Goal: Find specific page/section: Find specific page/section

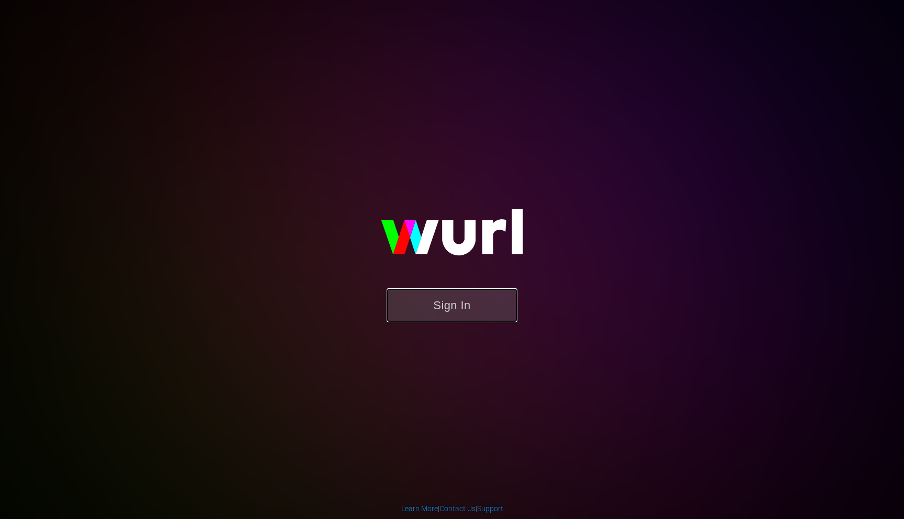
click at [478, 296] on button "Sign In" at bounding box center [452, 305] width 131 height 34
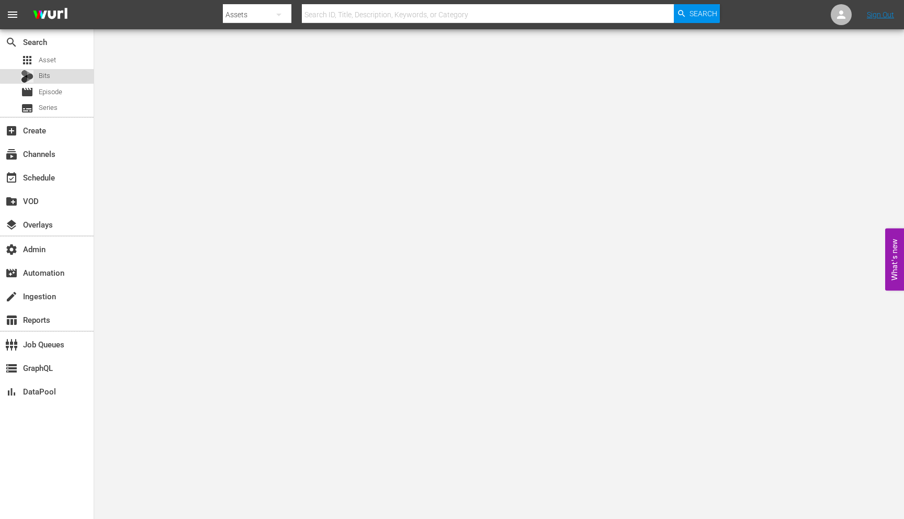
click at [59, 74] on div "Bits" at bounding box center [47, 76] width 94 height 15
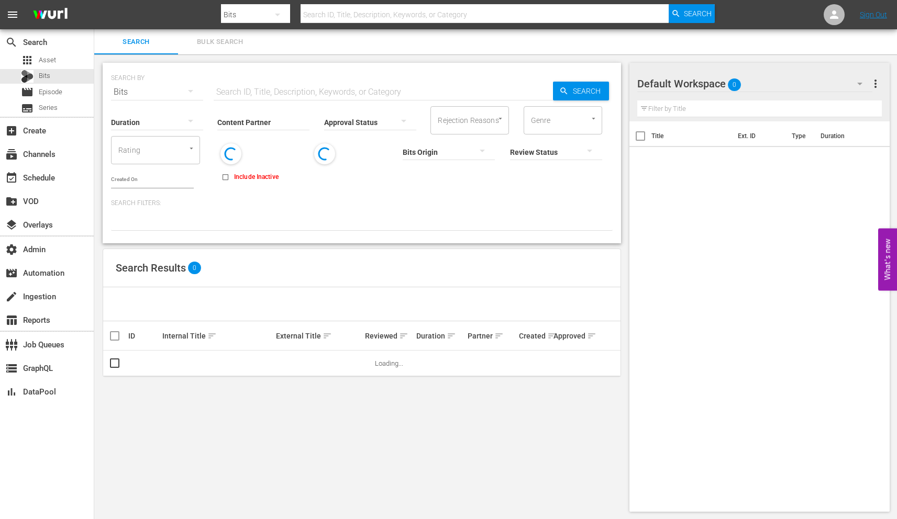
click at [360, 18] on input "text" at bounding box center [484, 14] width 368 height 25
paste input "56366808"
type input "56366808"
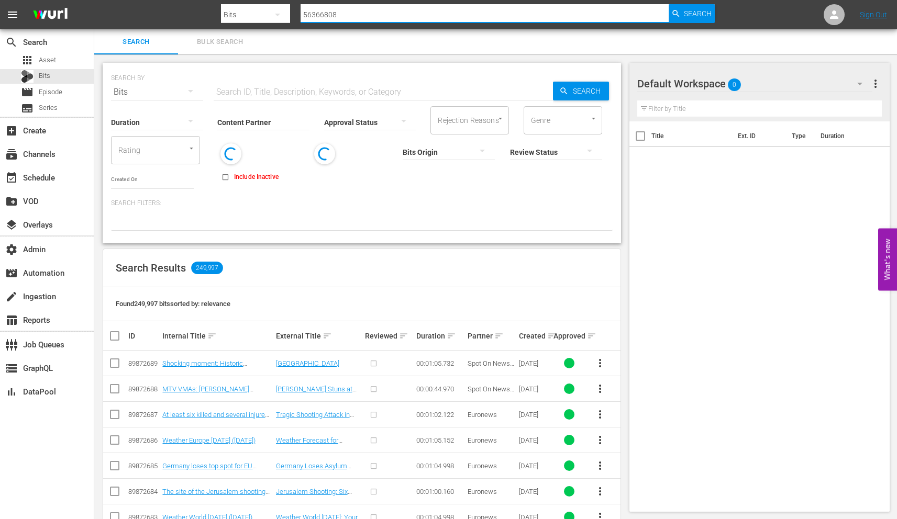
type input "56366808"
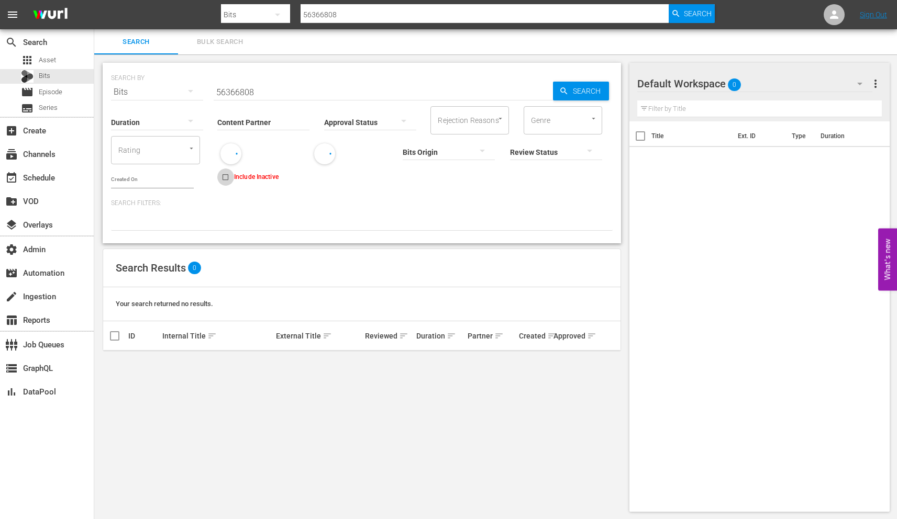
click at [218, 181] on input "Include Inactive" at bounding box center [225, 179] width 17 height 17
checkbox input "true"
